Goal: Task Accomplishment & Management: Complete application form

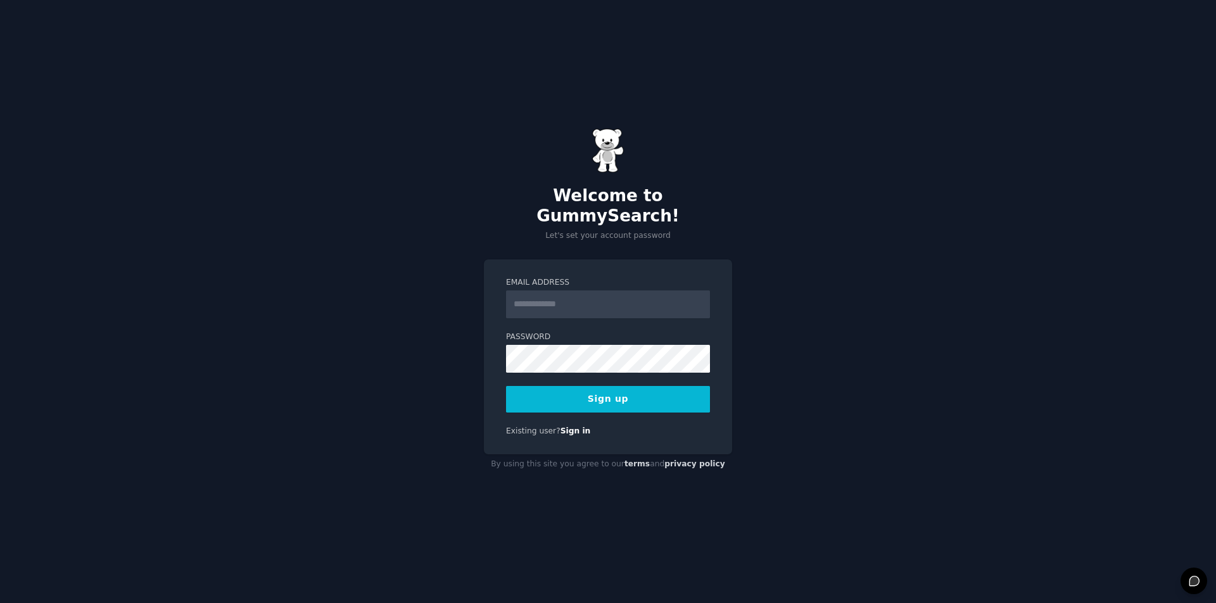
click at [552, 299] on input "Email Address" at bounding box center [608, 305] width 204 height 28
type input "**********"
click at [589, 390] on button "Sign up" at bounding box center [608, 399] width 204 height 27
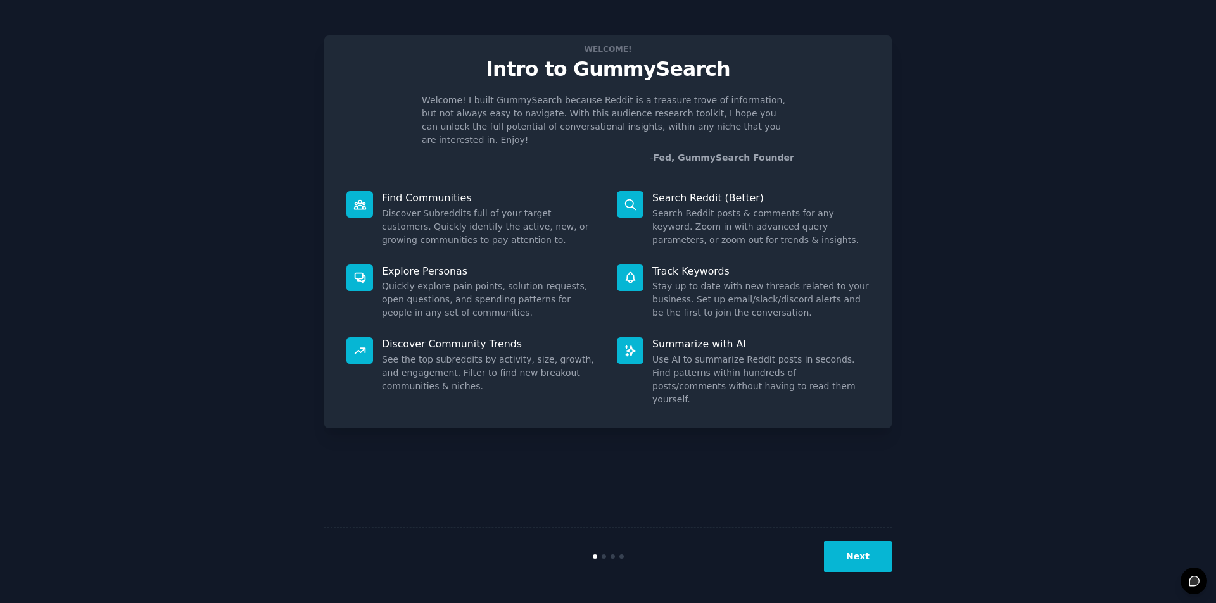
click at [849, 555] on button "Next" at bounding box center [858, 556] width 68 height 31
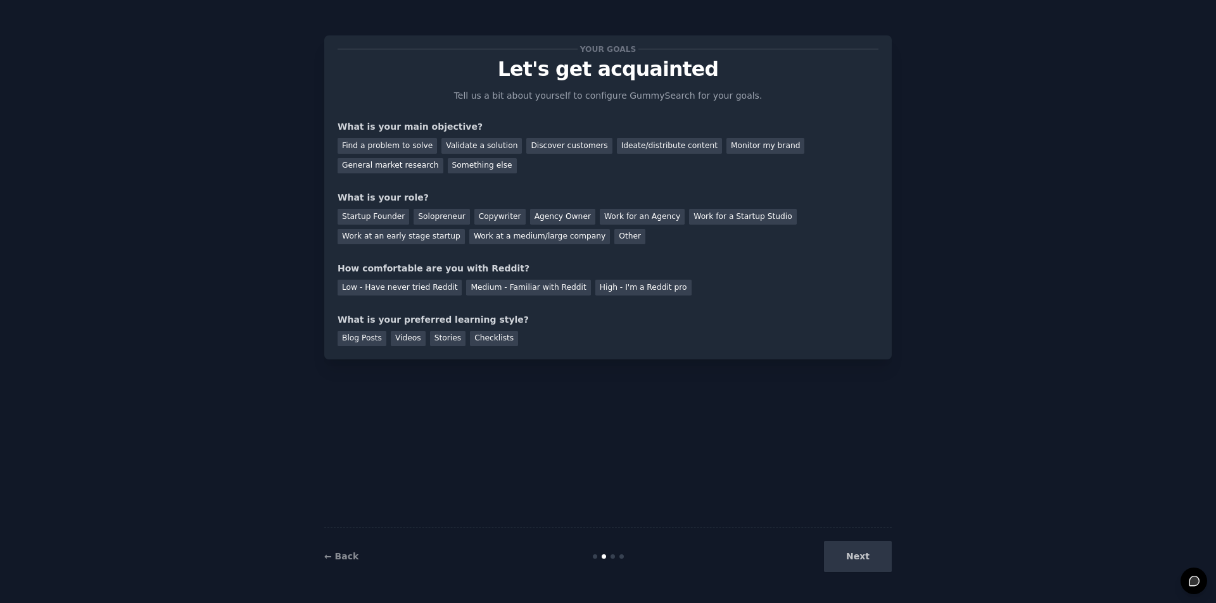
click at [849, 555] on div "Next" at bounding box center [796, 556] width 189 height 31
click at [823, 458] on div "Your goals Let's get acquainted Tell us a bit about yourself to configure Gummy…" at bounding box center [607, 302] width 567 height 568
click at [426, 127] on div "What is your main objective?" at bounding box center [607, 126] width 541 height 13
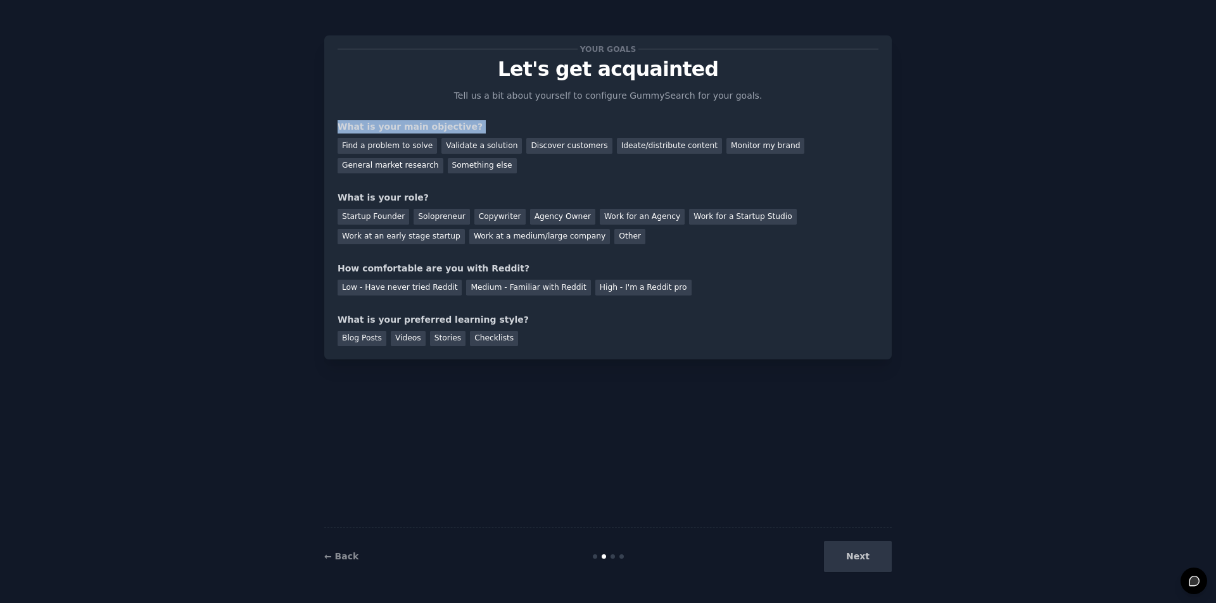
click at [426, 127] on div "What is your main objective?" at bounding box center [607, 126] width 541 height 13
click at [404, 195] on div "What is your role?" at bounding box center [607, 197] width 541 height 13
click at [379, 217] on div "Startup Founder" at bounding box center [373, 217] width 72 height 16
click at [429, 210] on div "Solopreneur" at bounding box center [441, 217] width 56 height 16
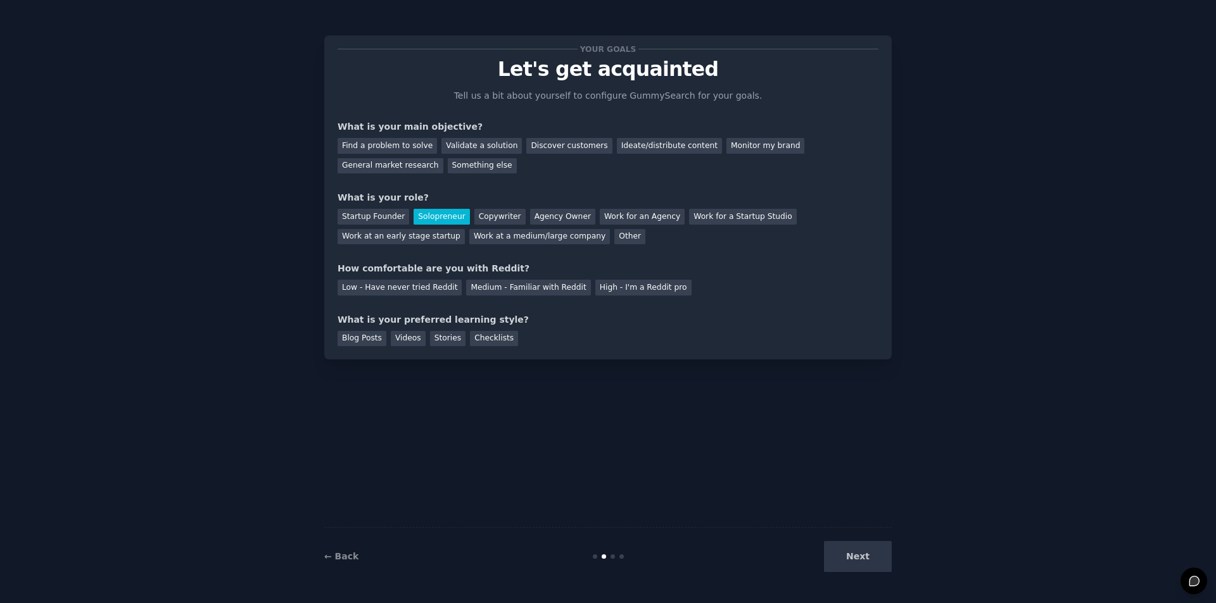
click at [413, 145] on div "Find a problem to solve" at bounding box center [386, 146] width 99 height 16
click at [463, 142] on div "Validate a solution" at bounding box center [481, 146] width 80 height 16
click at [370, 282] on div "Low - Have never tried Reddit" at bounding box center [399, 288] width 124 height 16
click at [485, 287] on div "Medium - Familiar with Reddit" at bounding box center [528, 288] width 124 height 16
click at [369, 341] on div "Blog Posts" at bounding box center [361, 339] width 49 height 16
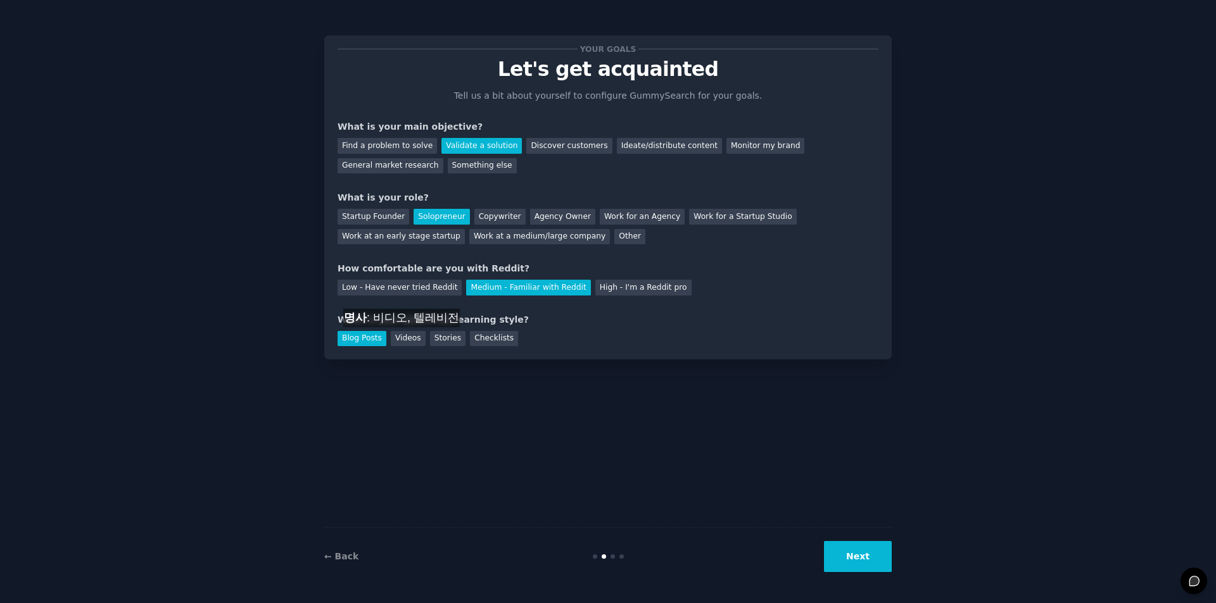
click at [407, 340] on div "Videos" at bounding box center [408, 339] width 35 height 16
click at [431, 334] on div "Stories" at bounding box center [447, 339] width 35 height 16
click at [470, 338] on div "Checklists" at bounding box center [494, 339] width 48 height 16
drag, startPoint x: 352, startPoint y: 336, endPoint x: 410, endPoint y: 351, distance: 60.4
click at [353, 336] on div "Blog Posts" at bounding box center [361, 339] width 49 height 16
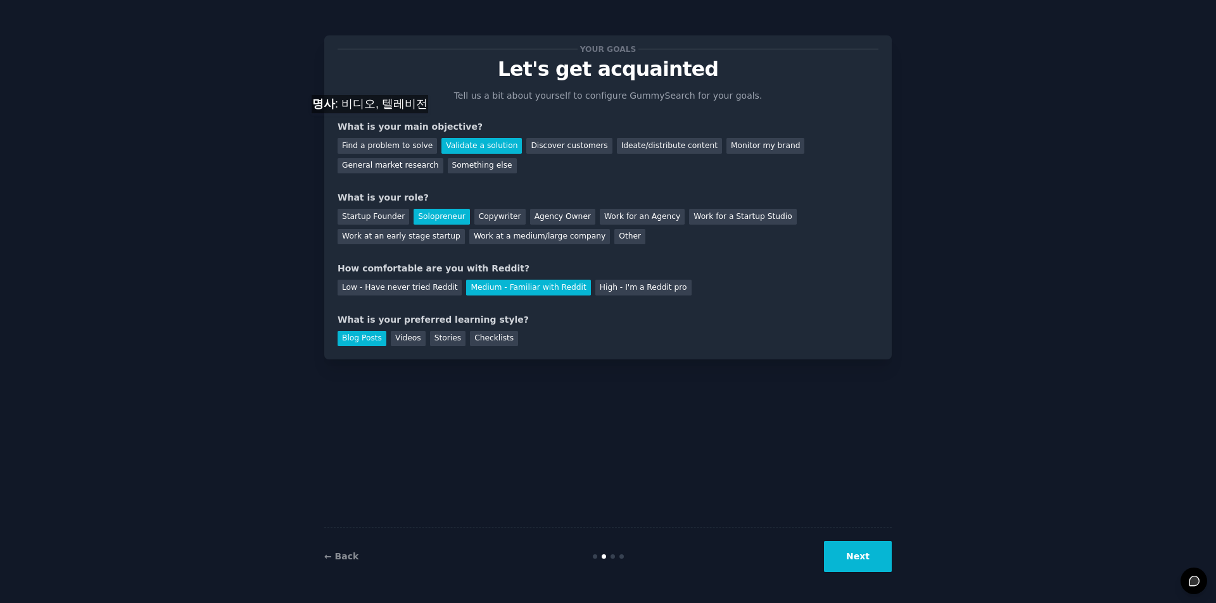
click at [375, 126] on div "What is your main objective?" at bounding box center [607, 126] width 541 height 13
click at [399, 148] on div "Find a problem to solve" at bounding box center [386, 146] width 99 height 16
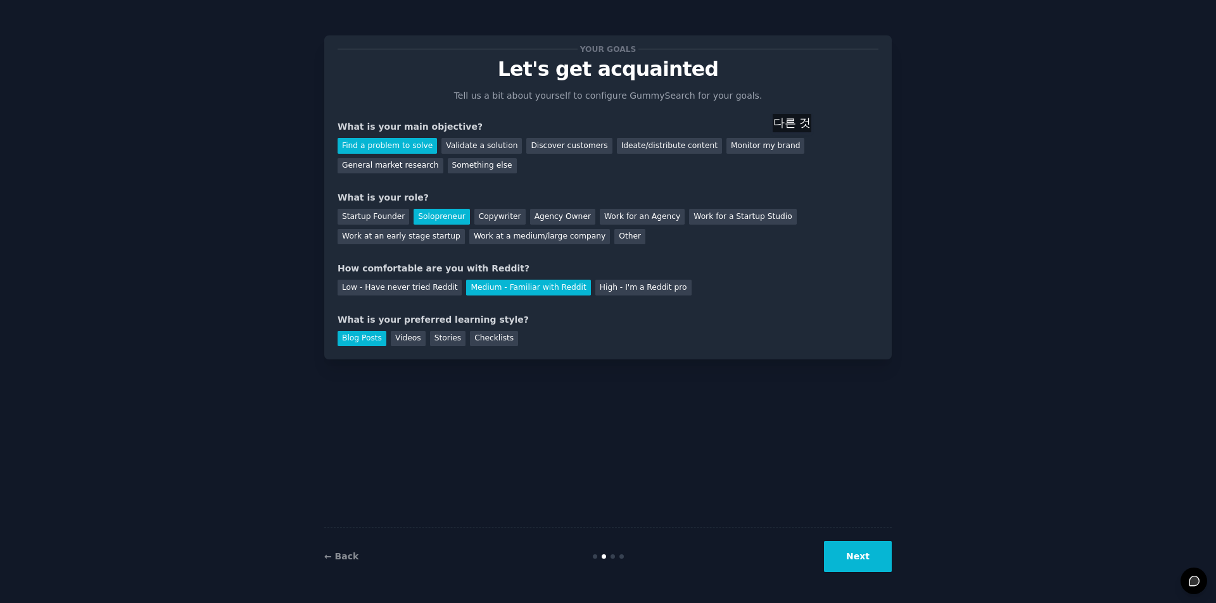
click at [443, 158] on div "General market research" at bounding box center [390, 166] width 106 height 16
click at [383, 144] on div "Find a problem to solve" at bounding box center [386, 146] width 99 height 16
click at [363, 213] on div "Startup Founder" at bounding box center [373, 217] width 72 height 16
click at [613, 289] on div "High - I'm a Reddit pro" at bounding box center [643, 288] width 96 height 16
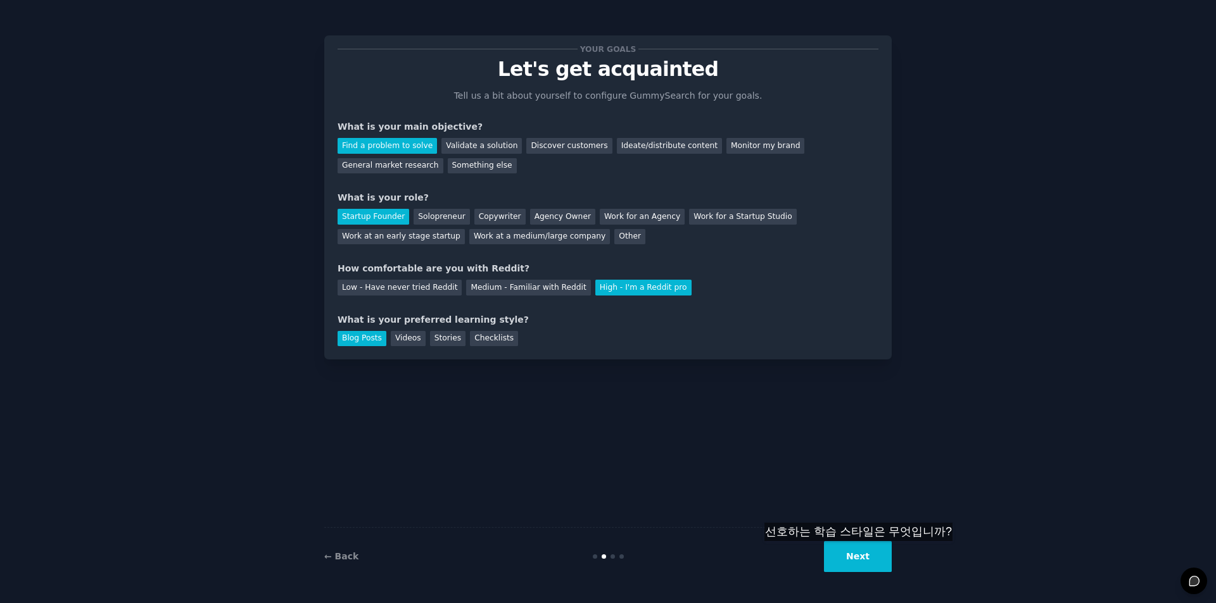
click at [864, 554] on button "Next" at bounding box center [858, 556] width 68 height 31
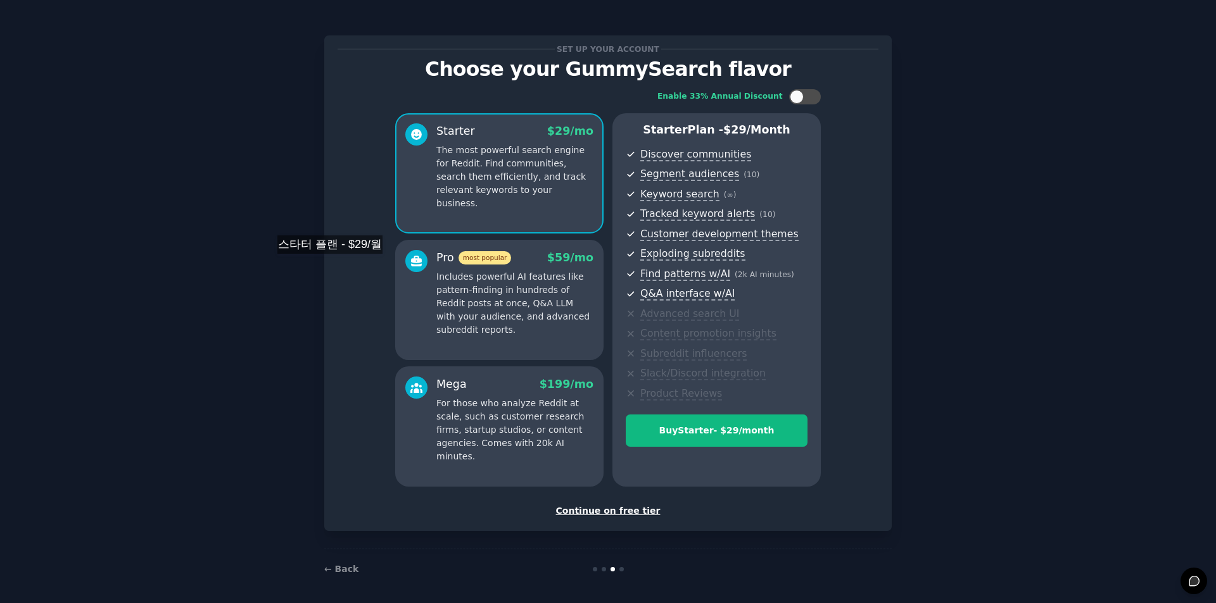
click at [337, 267] on div "Enable 33% Annual Discount Starter $ 29 /mo The most powerful search engine for…" at bounding box center [607, 287] width 541 height 415
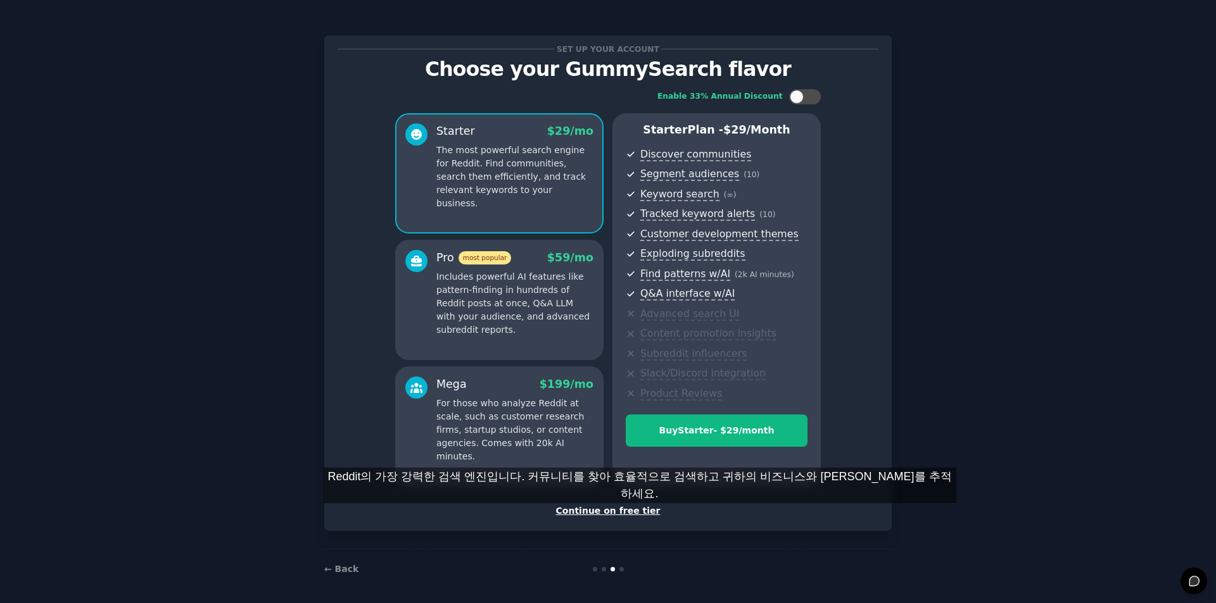
click at [640, 516] on div "Continue on free tier" at bounding box center [607, 511] width 541 height 13
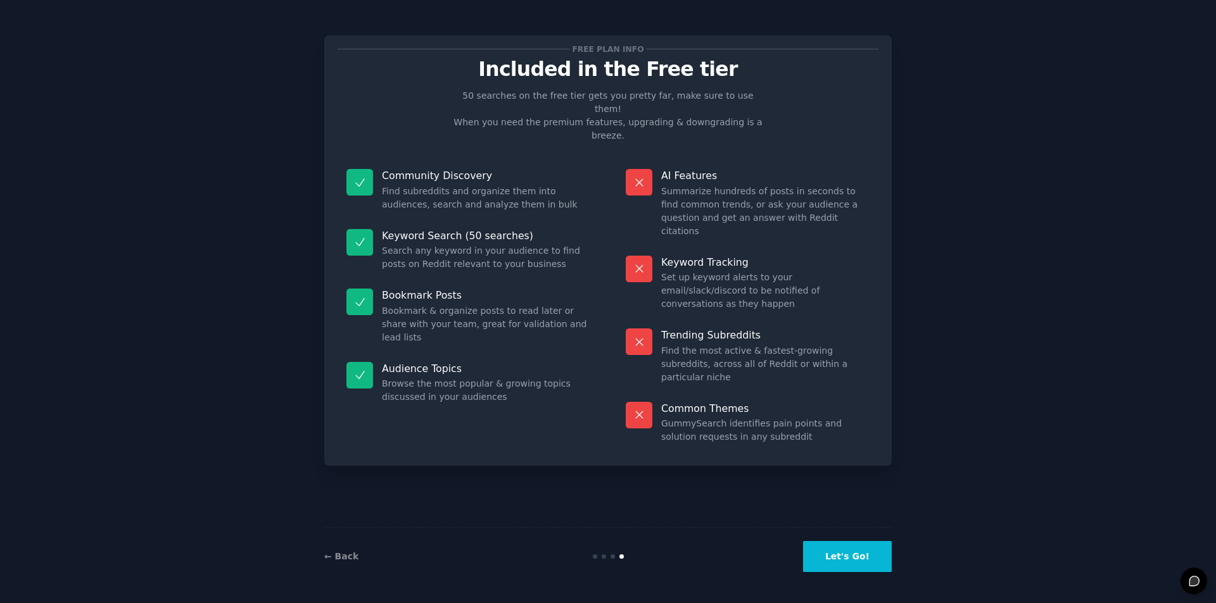
click at [839, 550] on button "Let's Go!" at bounding box center [847, 556] width 89 height 31
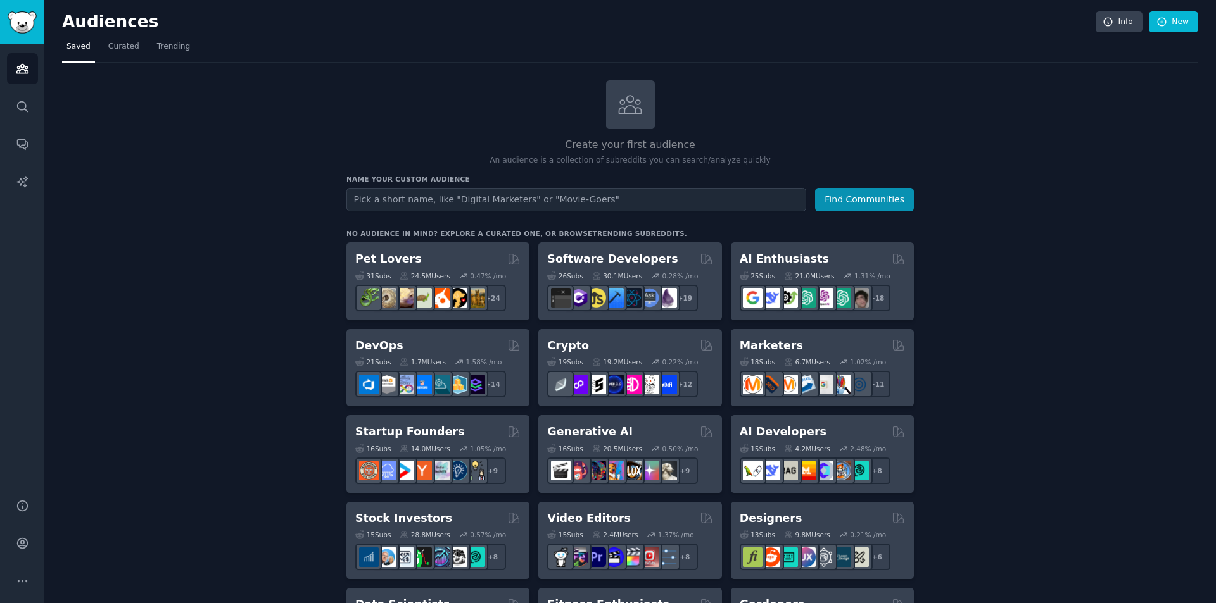
click at [170, 49] on span "Trending" at bounding box center [173, 46] width 33 height 11
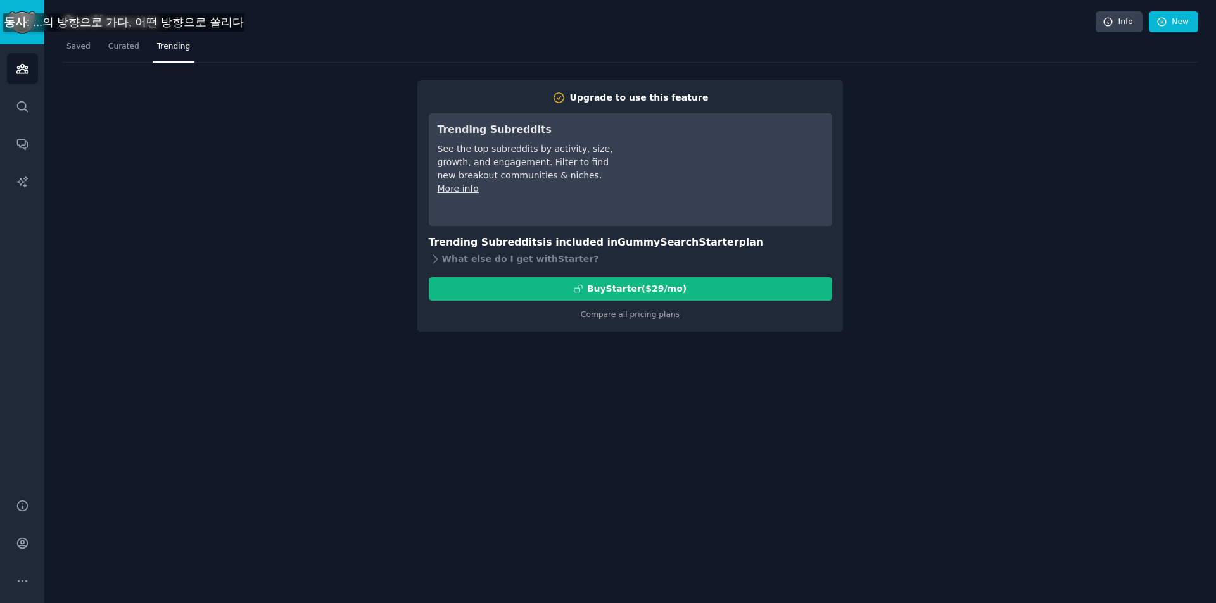
click at [114, 44] on span "Curated" at bounding box center [123, 46] width 31 height 11
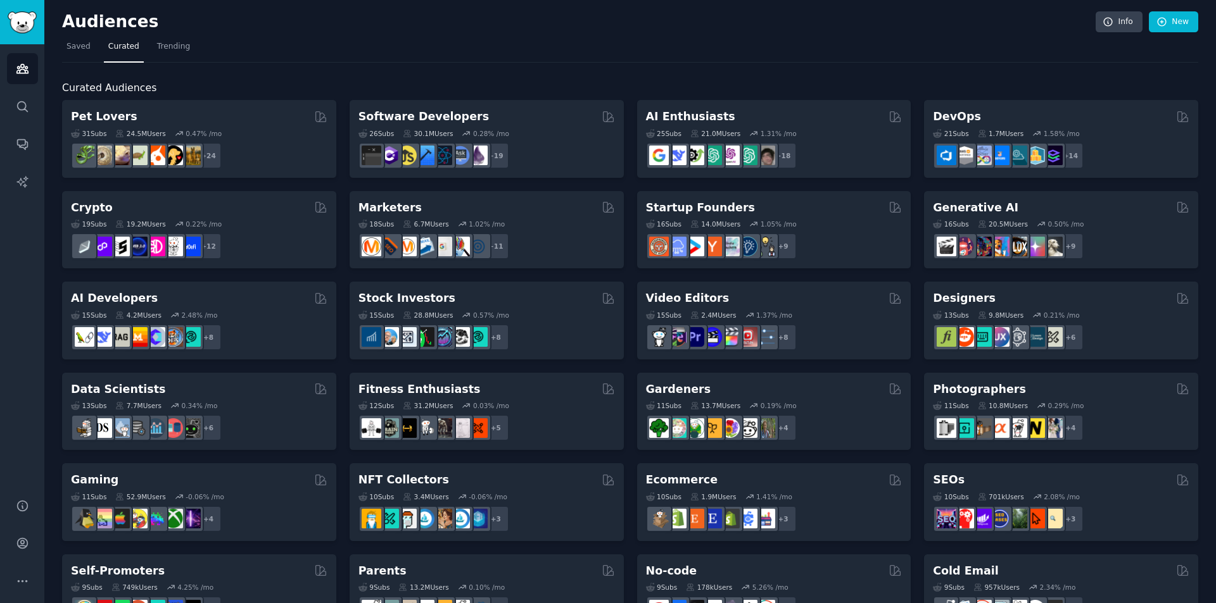
click at [79, 51] on span "Saved" at bounding box center [78, 46] width 24 height 11
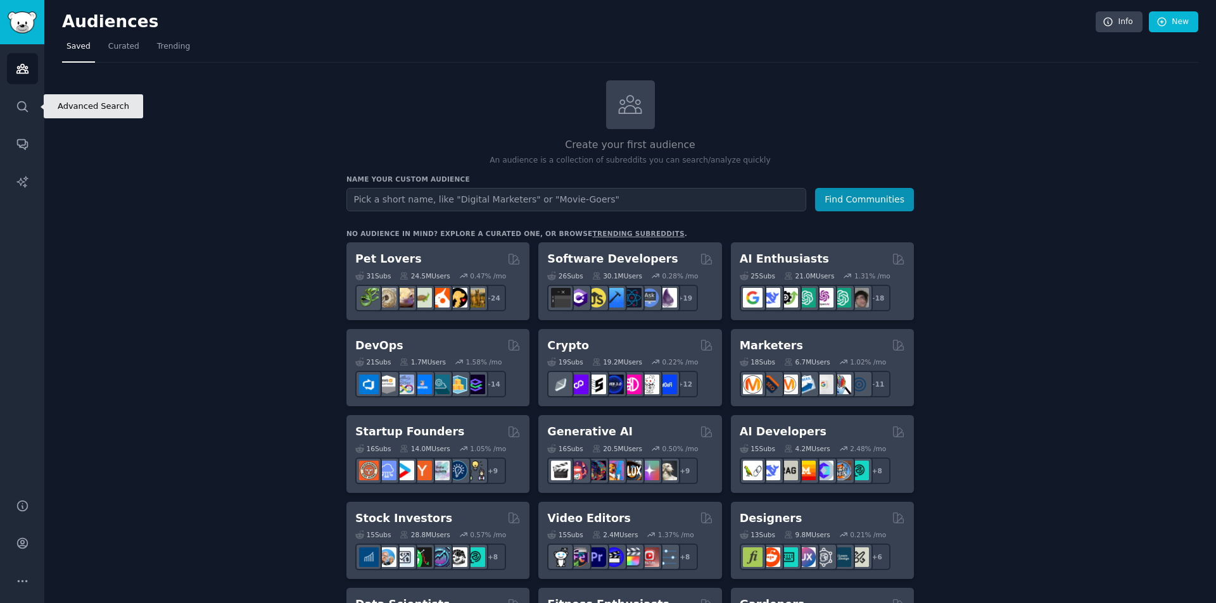
click at [22, 104] on icon "Sidebar" at bounding box center [22, 106] width 13 height 13
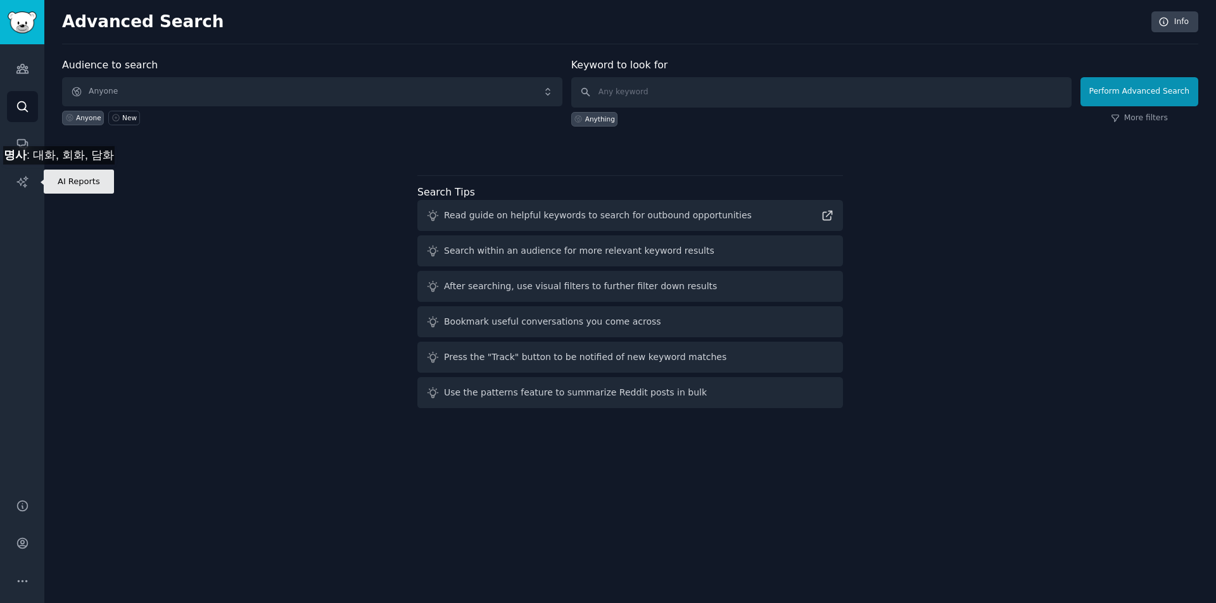
click at [22, 178] on icon "Sidebar" at bounding box center [22, 181] width 13 height 13
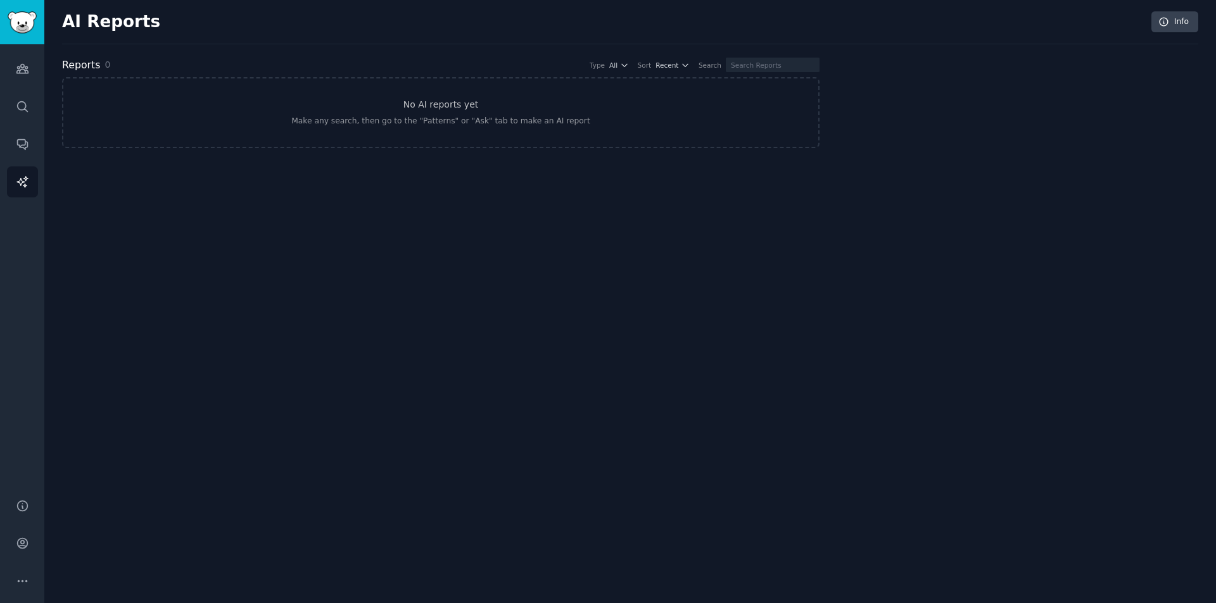
click at [308, 305] on div "AI Reports Info Reports 0 Type All Sort Recent Search No AI reports yet Make an…" at bounding box center [629, 301] width 1171 height 603
click at [252, 325] on div "AI Reports Info Reports 0 Type All Sort Recent Search No AI reports yet Make an…" at bounding box center [629, 301] width 1171 height 603
click at [23, 574] on button "More" at bounding box center [22, 581] width 31 height 31
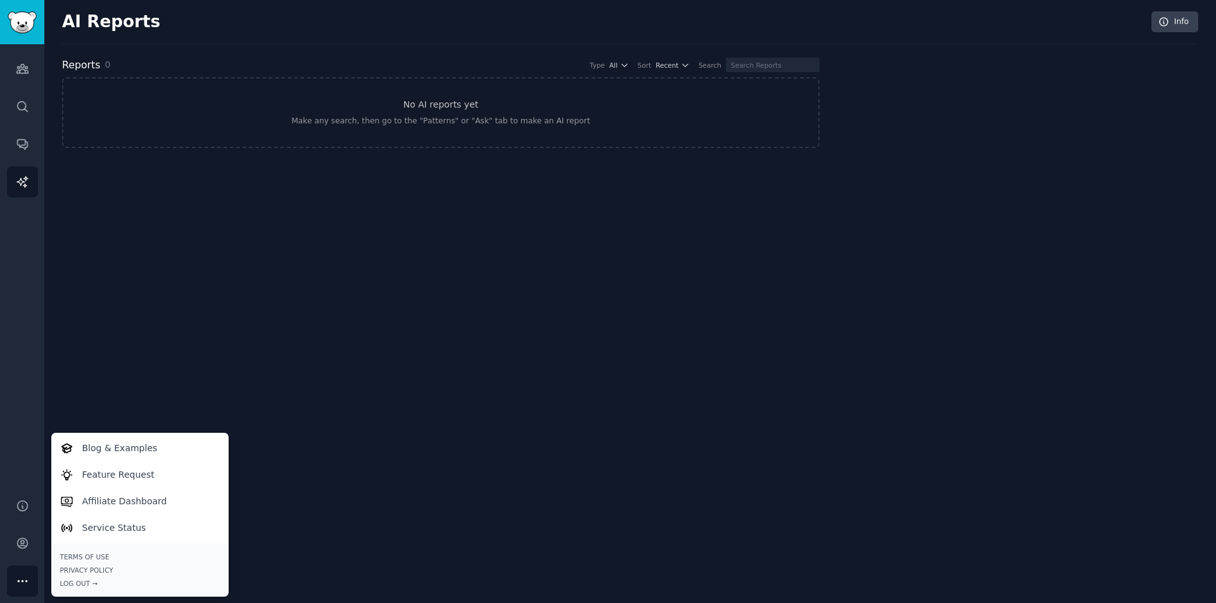
click at [151, 400] on div "AI Reports Info Reports 0 Type All Sort Recent Search No AI reports yet Make an…" at bounding box center [629, 301] width 1171 height 603
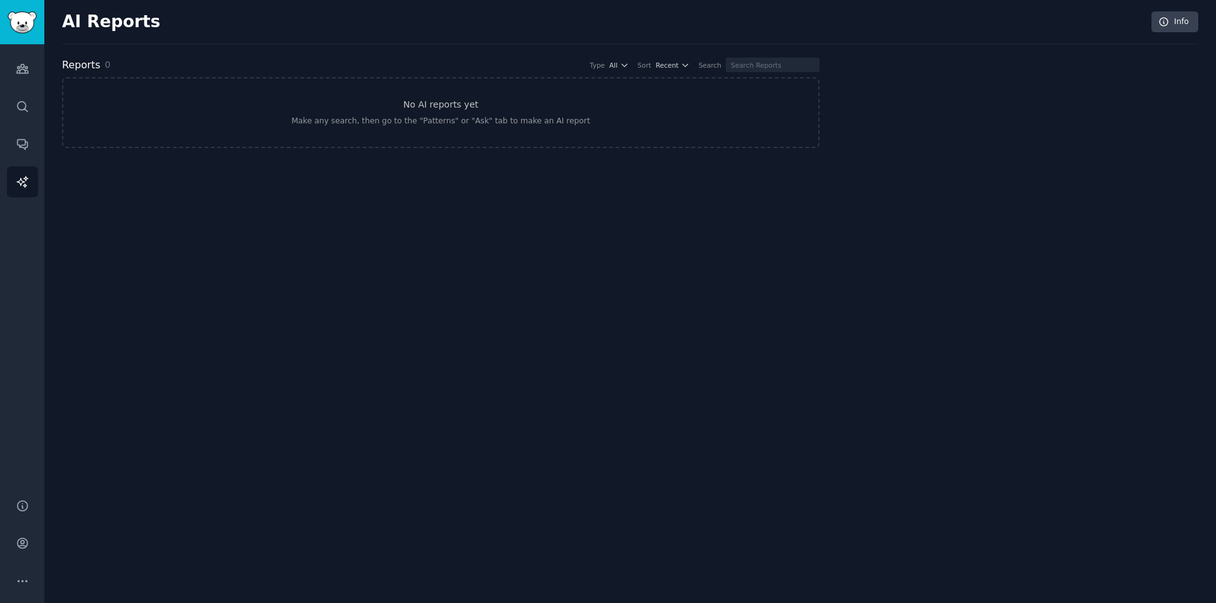
click at [20, 253] on div "Audiences Search Conversations AI Reports" at bounding box center [22, 263] width 44 height 439
